Goal: Task Accomplishment & Management: Complete application form

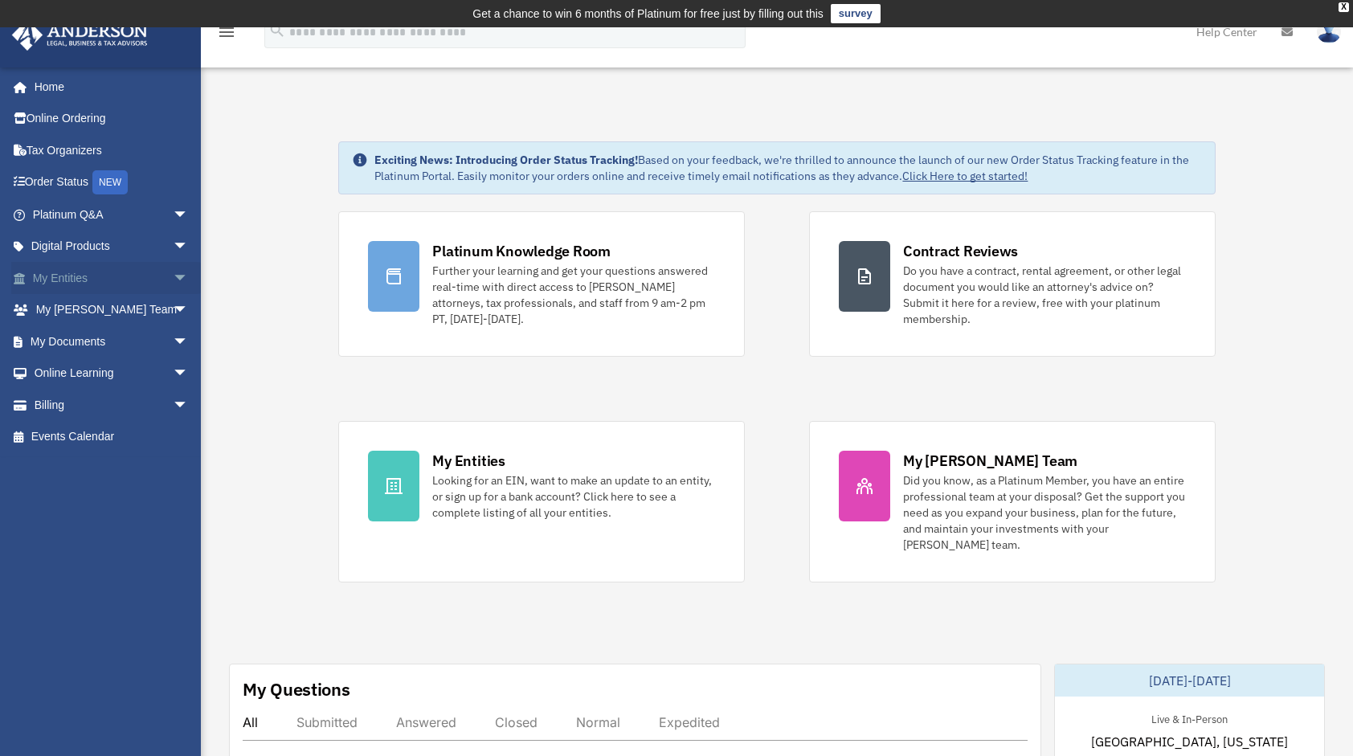
click at [173, 276] on span "arrow_drop_down" at bounding box center [189, 278] width 32 height 33
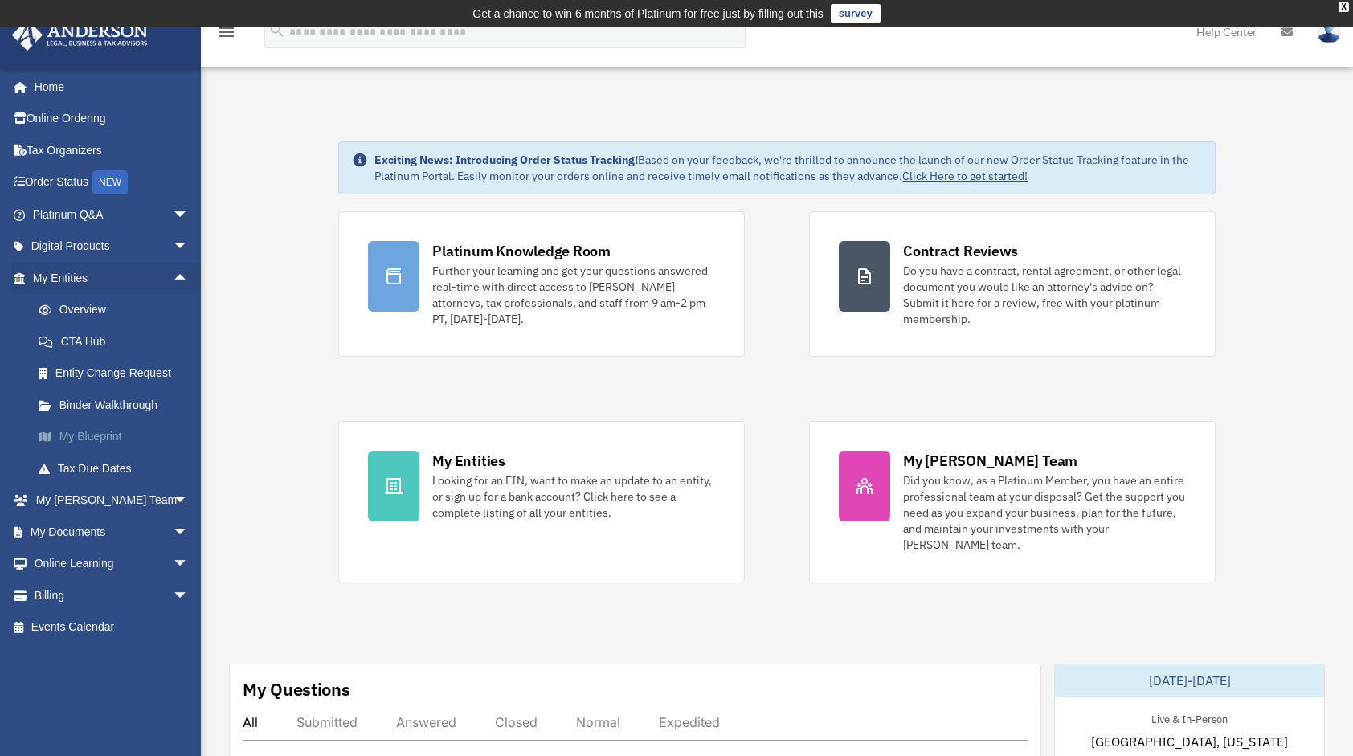
click at [104, 434] on link "My Blueprint" at bounding box center [117, 437] width 190 height 32
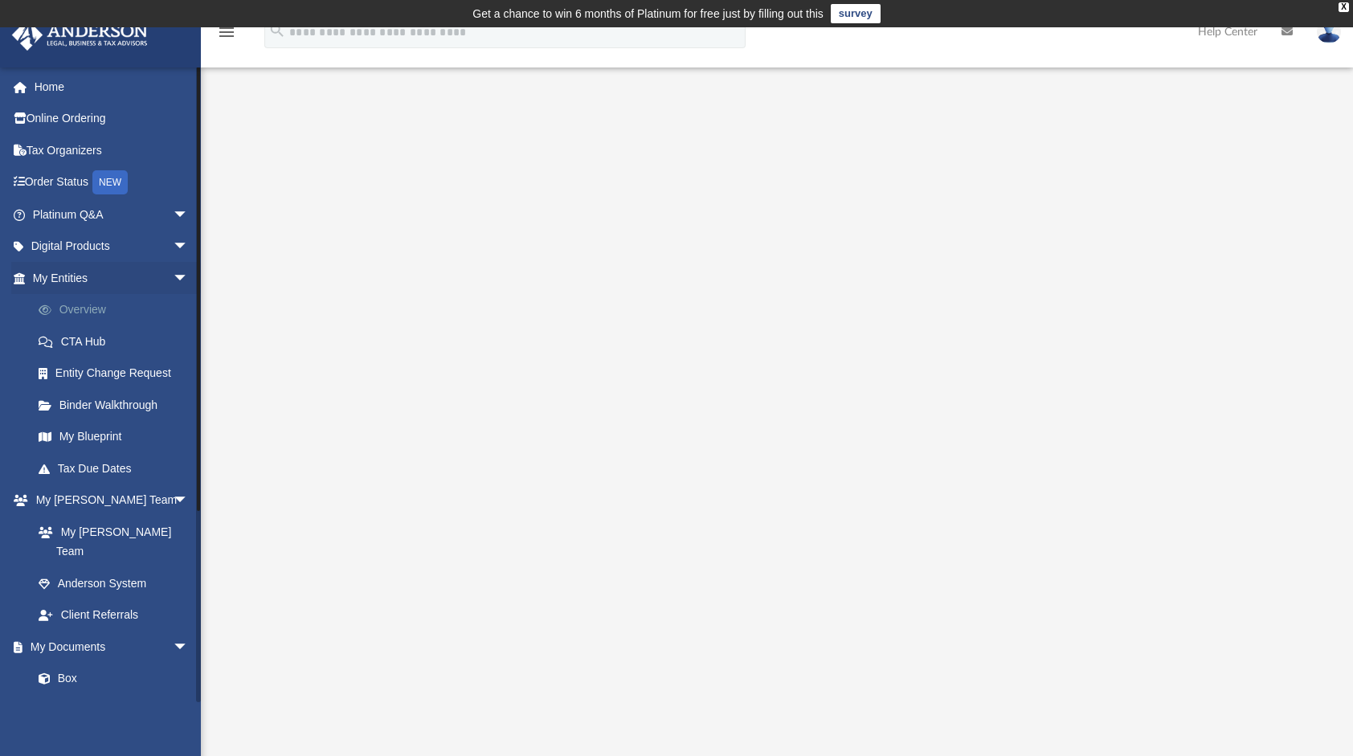
click at [92, 308] on link "Overview" at bounding box center [117, 310] width 190 height 32
click at [109, 433] on link "My Blueprint" at bounding box center [117, 437] width 190 height 32
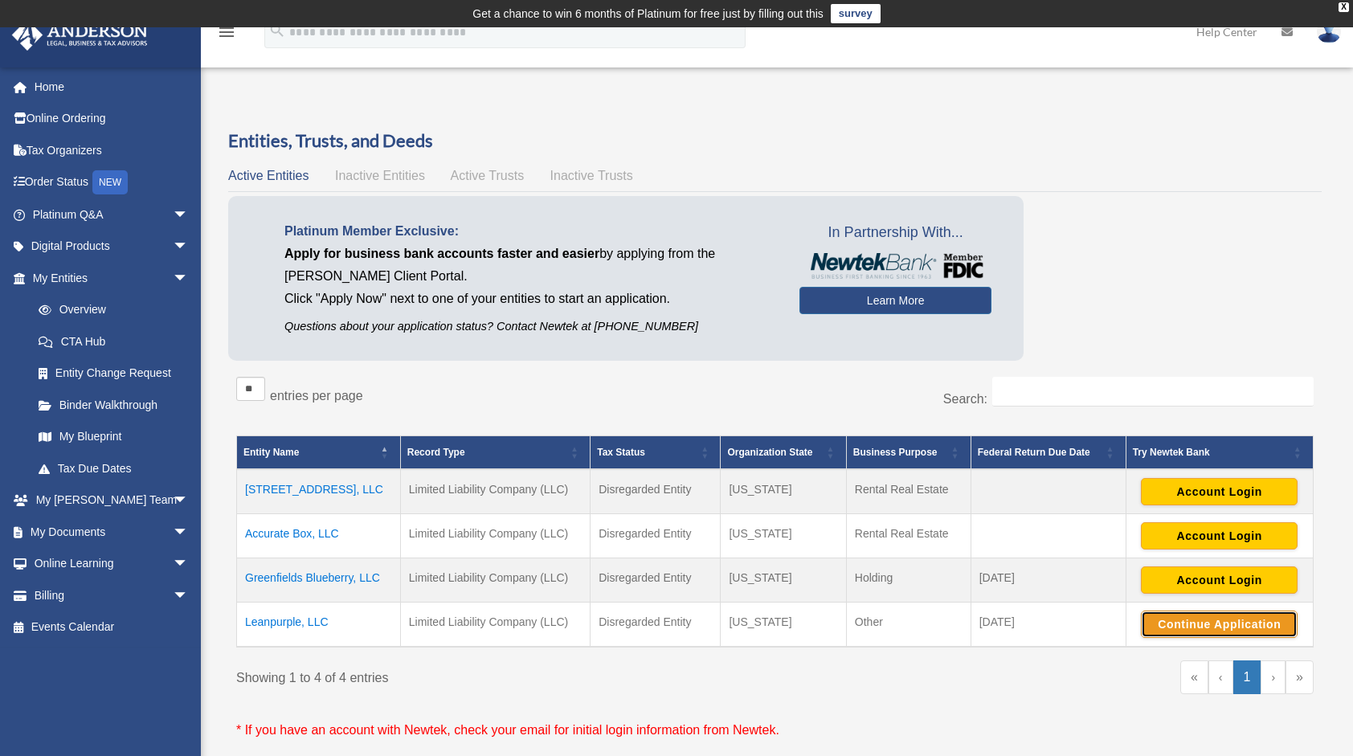
click at [1206, 621] on button "Continue Application" at bounding box center [1219, 623] width 157 height 27
